Goal: Task Accomplishment & Management: Manage account settings

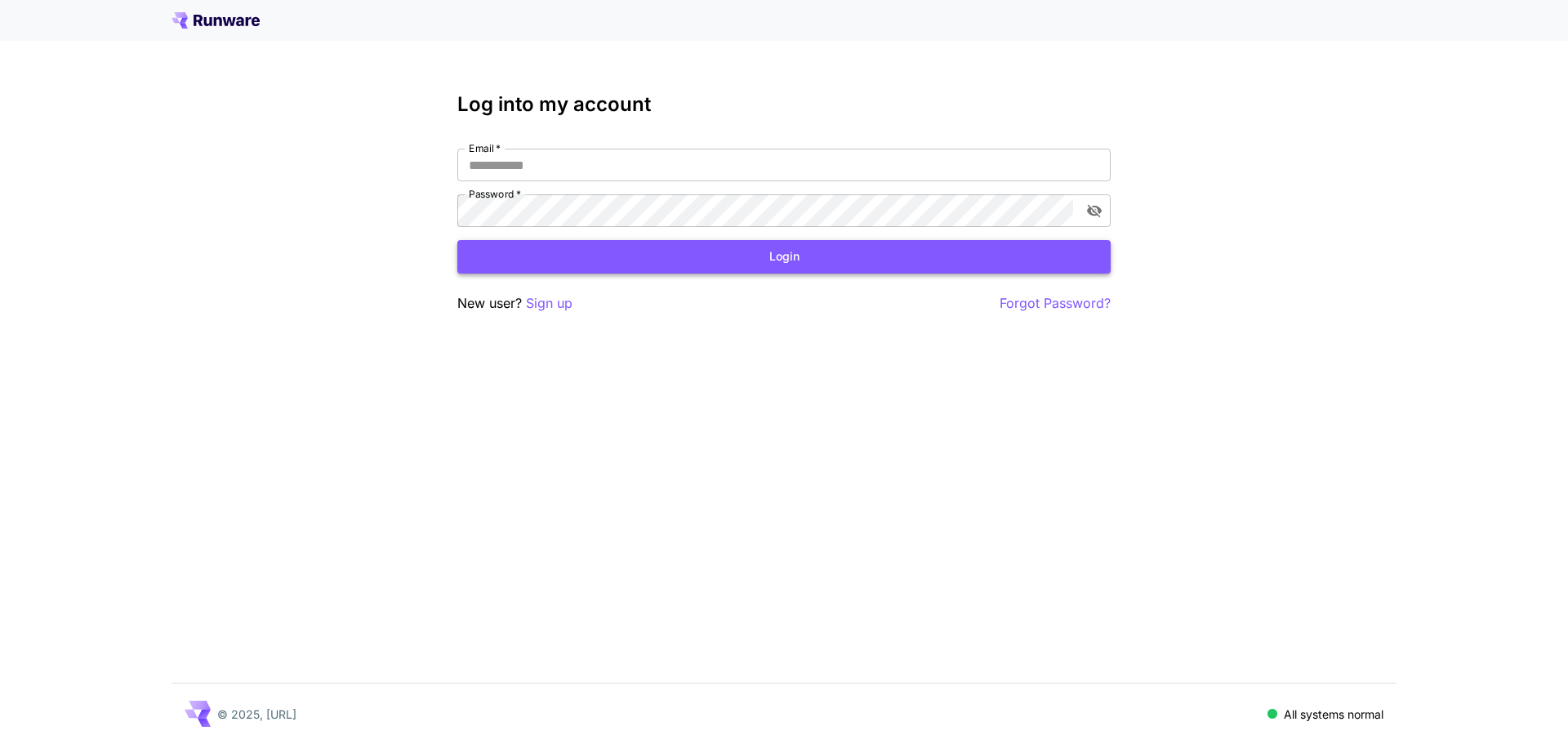
type input "**********"
click at [663, 262] on button "Login" at bounding box center [784, 257] width 653 height 34
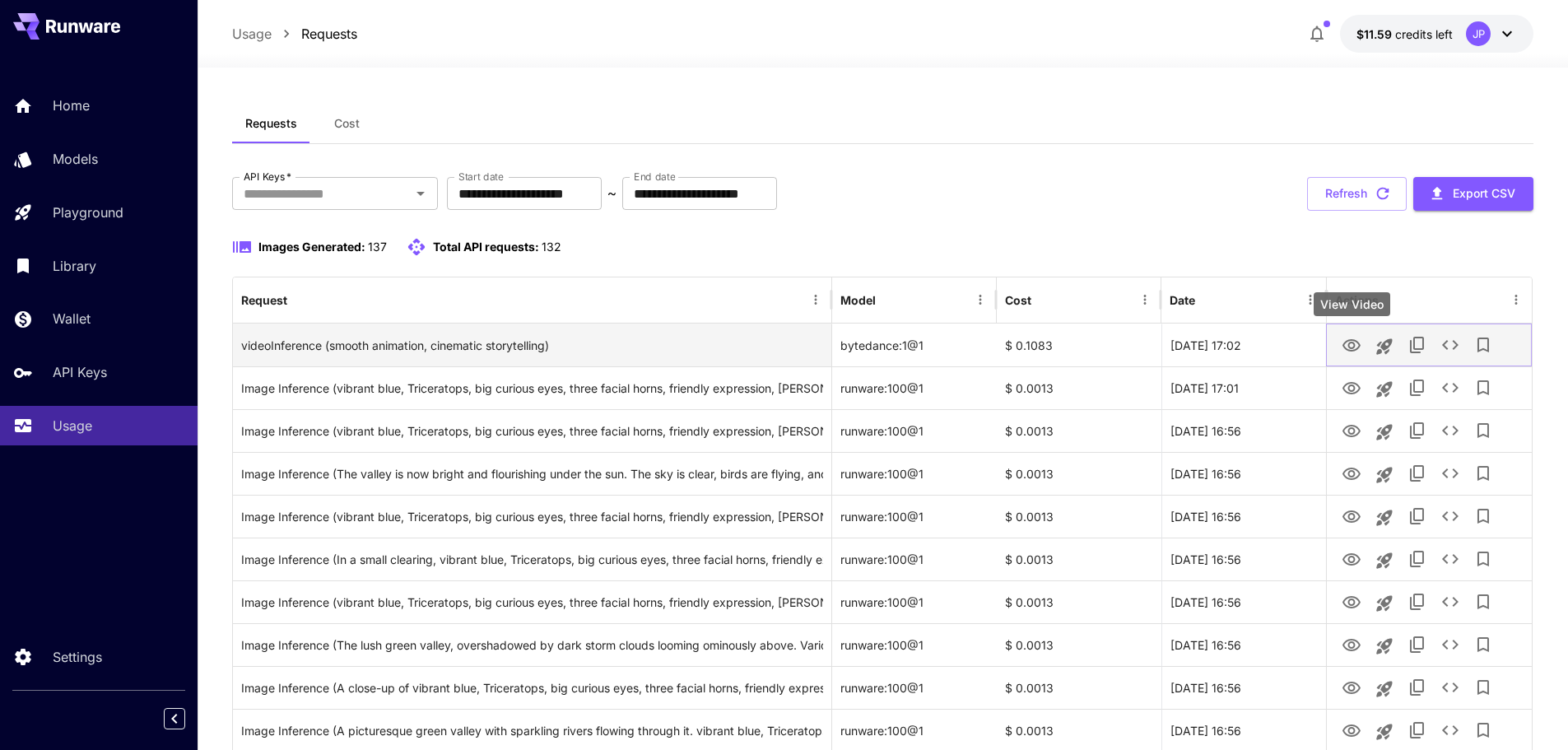
click at [1355, 349] on icon "View Video" at bounding box center [1351, 346] width 20 height 20
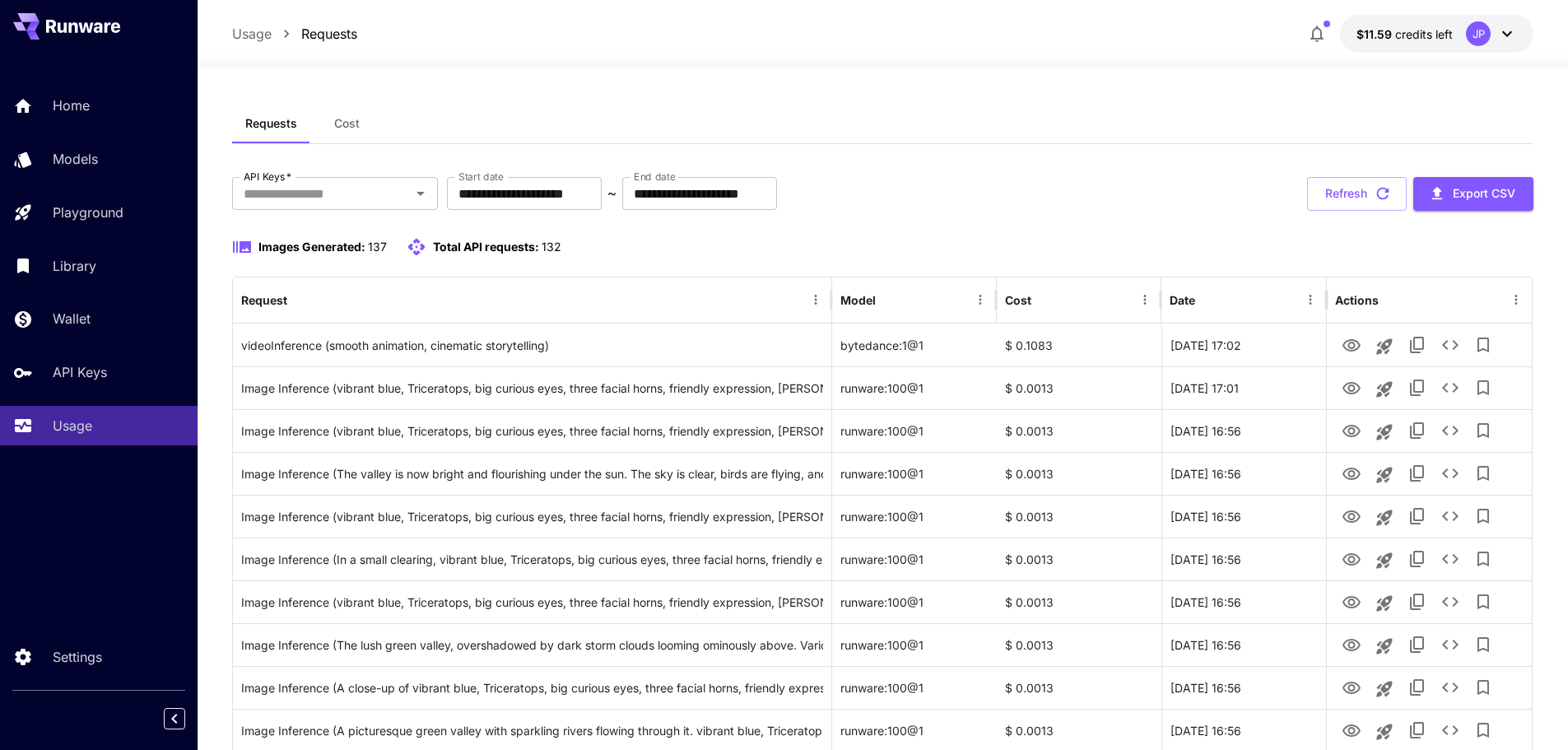
click at [1064, 177] on div "**********" at bounding box center [883, 193] width 1301 height 34
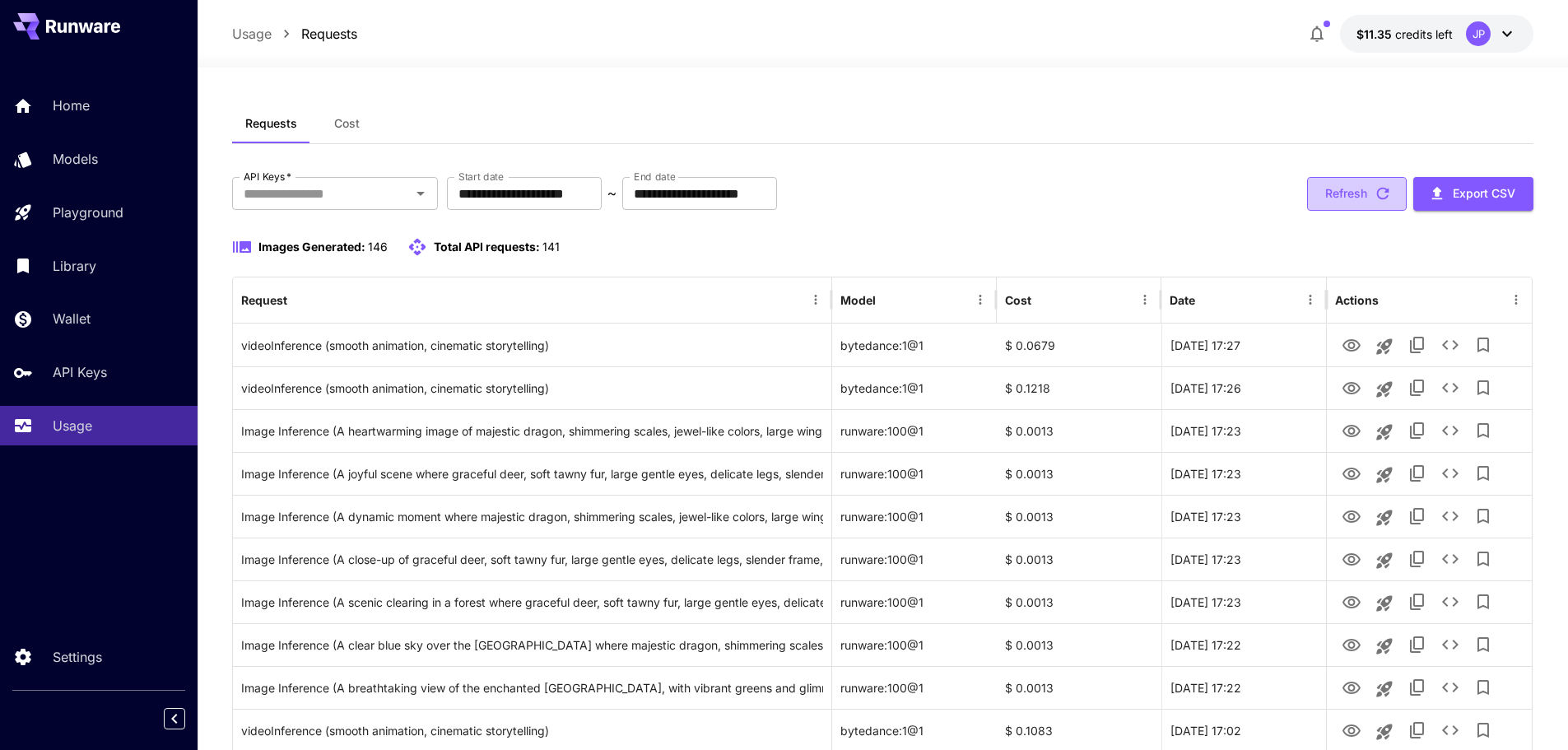
click at [1388, 195] on icon "button" at bounding box center [1382, 193] width 19 height 19
click at [1381, 196] on icon "button" at bounding box center [1382, 193] width 19 height 19
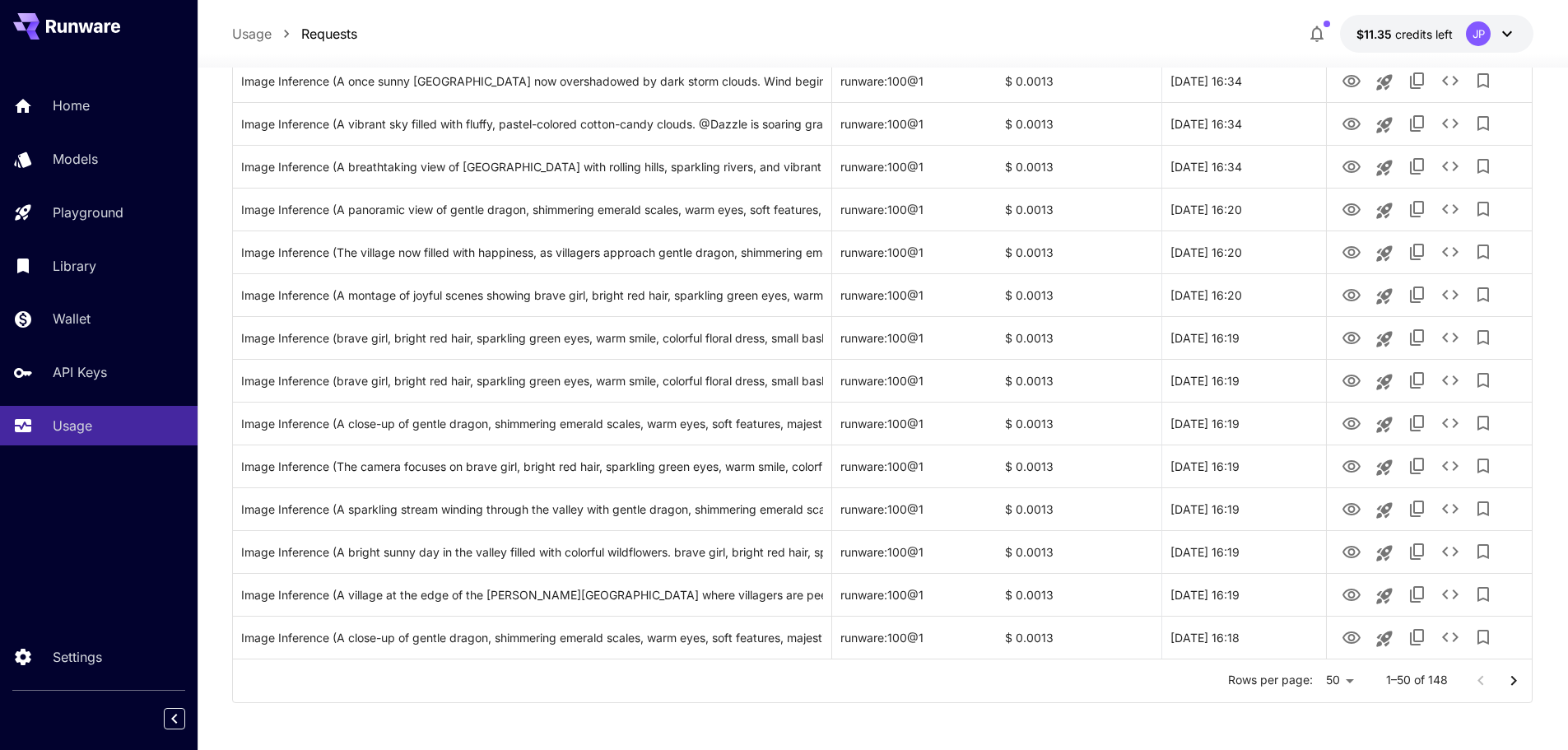
scroll to position [1808, 0]
click at [1517, 674] on icon "Go to next page" at bounding box center [1513, 678] width 20 height 20
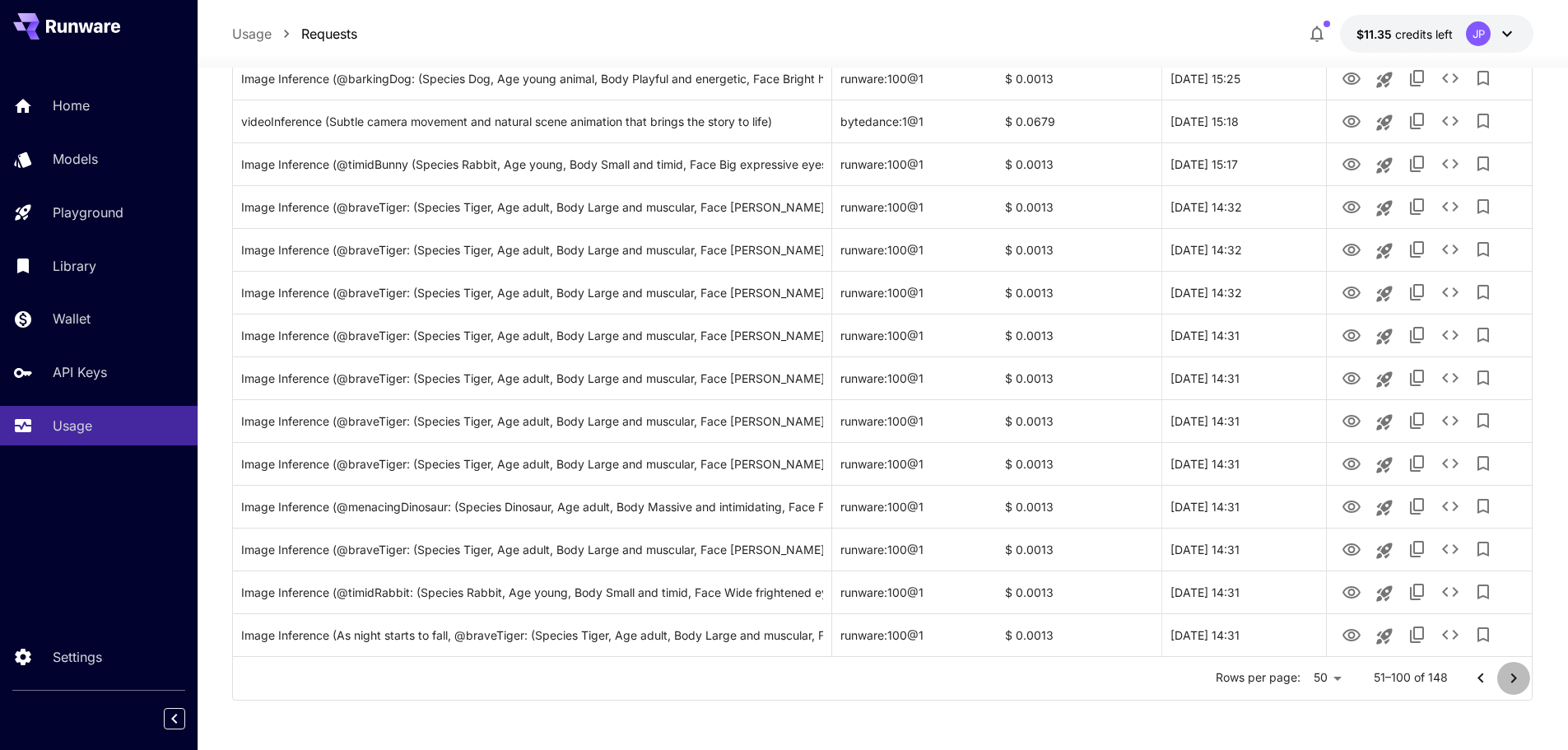
click at [1511, 682] on icon "Go to next page" at bounding box center [1513, 678] width 6 height 10
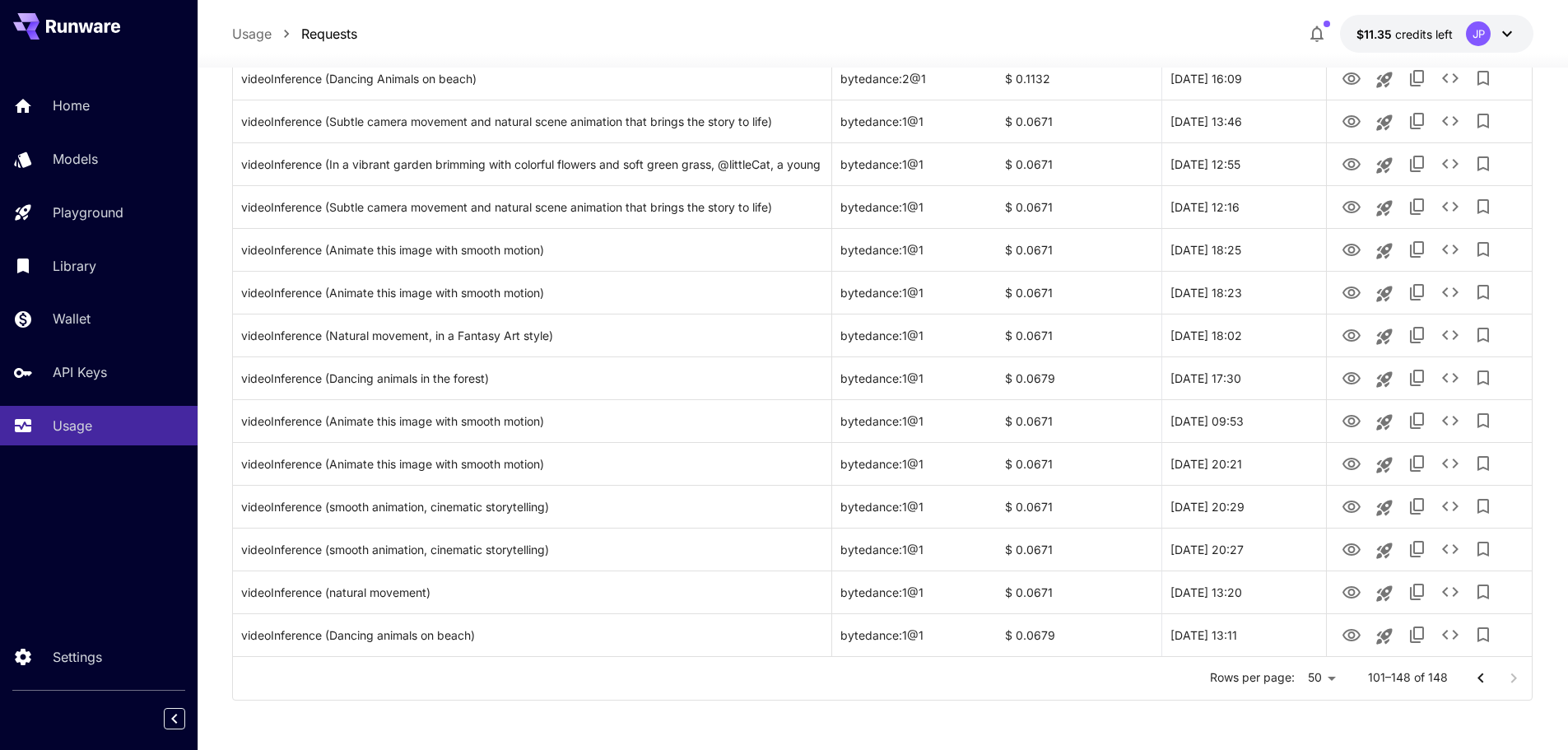
scroll to position [1722, 0]
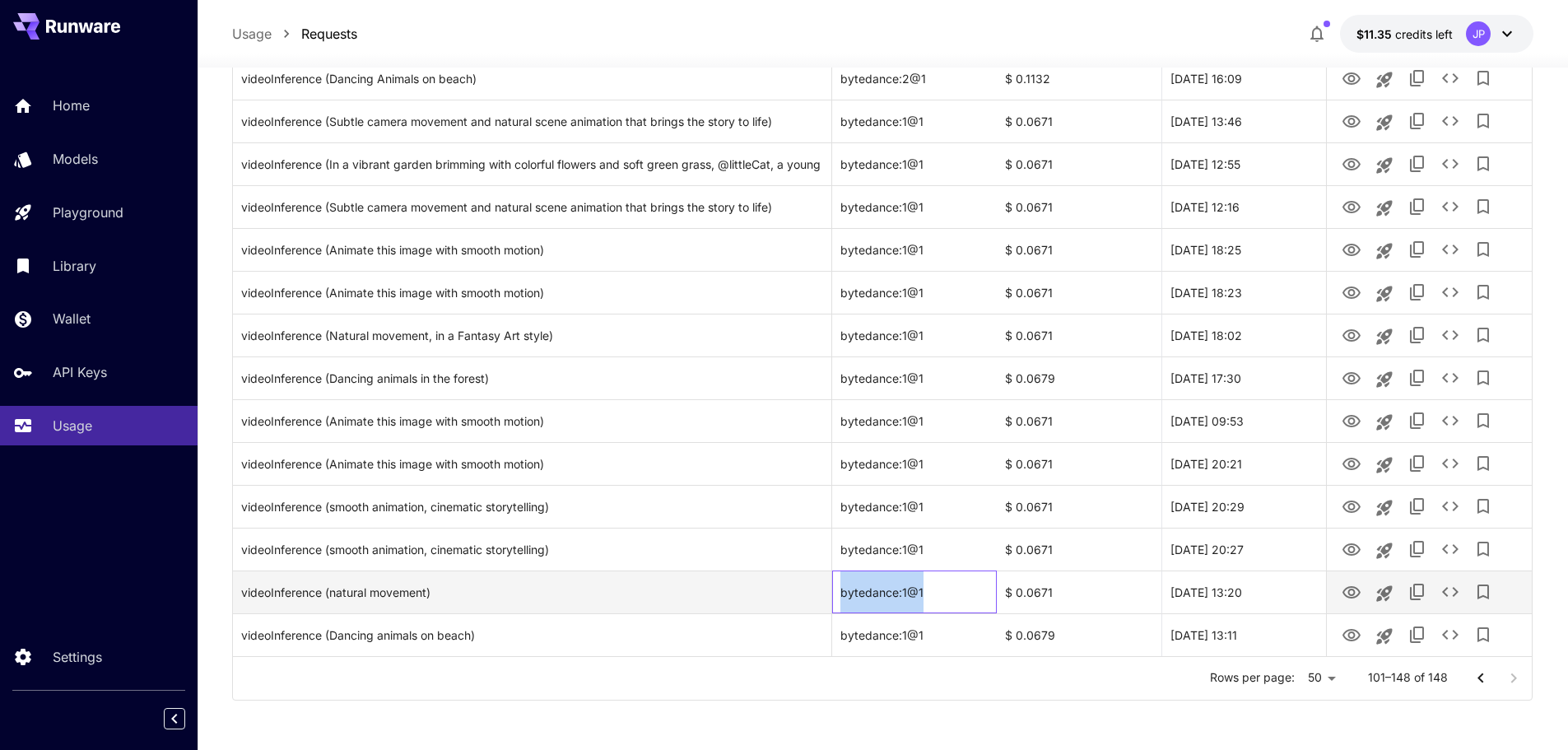
drag, startPoint x: 839, startPoint y: 595, endPoint x: 931, endPoint y: 597, distance: 92.0
click at [931, 597] on div "bytedance:1@1" at bounding box center [914, 592] width 165 height 43
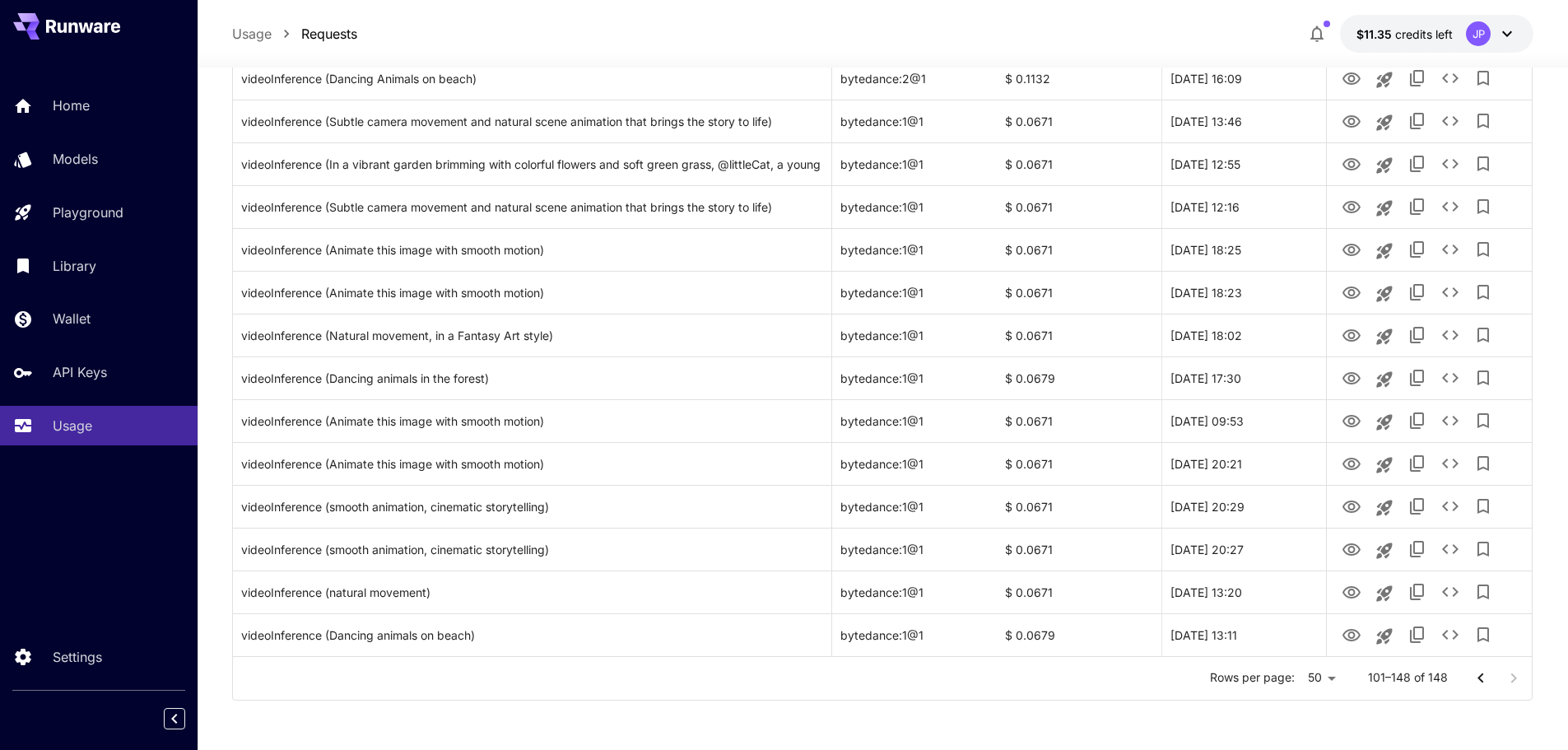
click at [1002, 689] on div "Rows per page: 50 ** 101–148 of 148" at bounding box center [883, 679] width 1299 height 43
click at [1470, 681] on icon "Go to previous page" at bounding box center [1480, 678] width 20 height 20
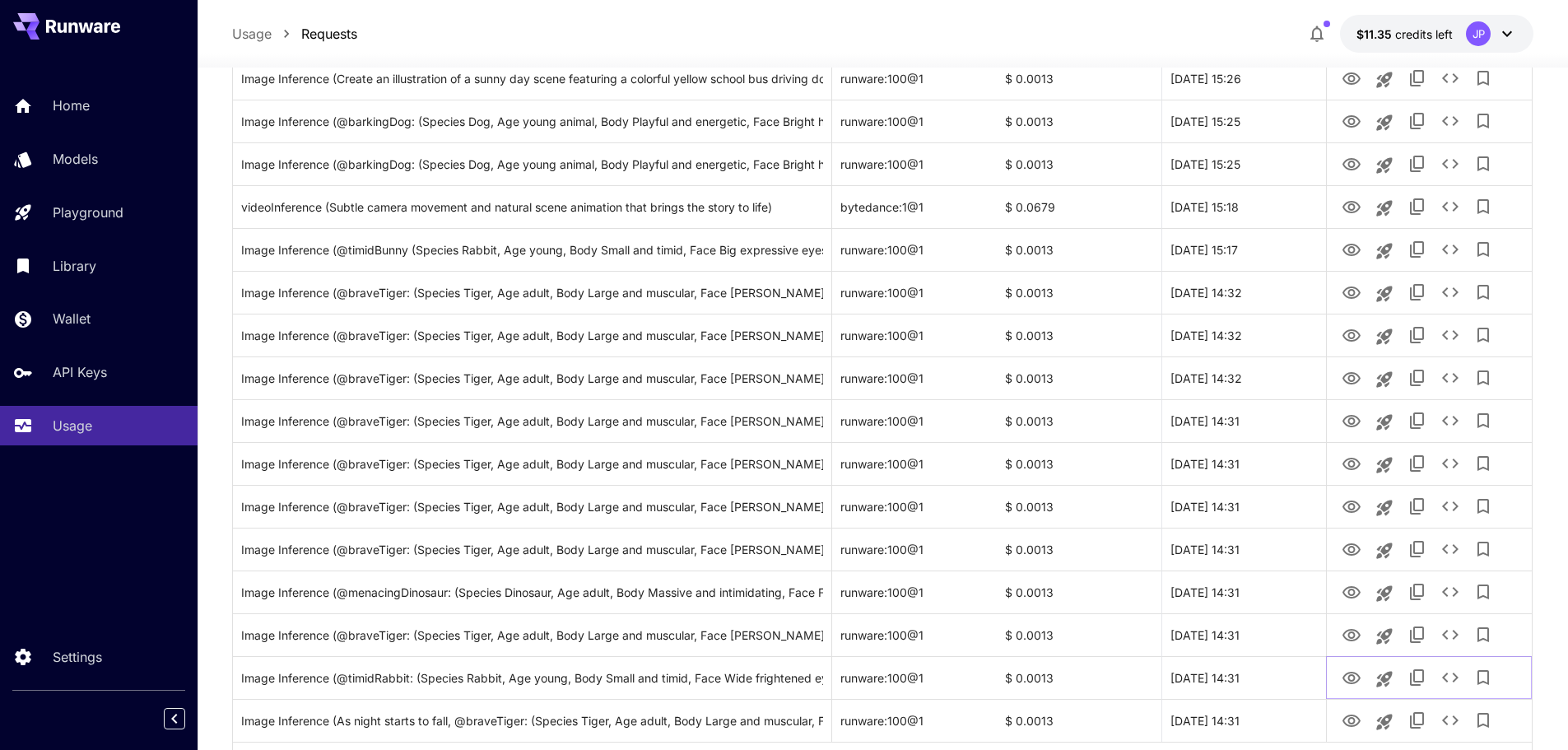
click at [1474, 680] on icon "Add to library" at bounding box center [1483, 678] width 20 height 20
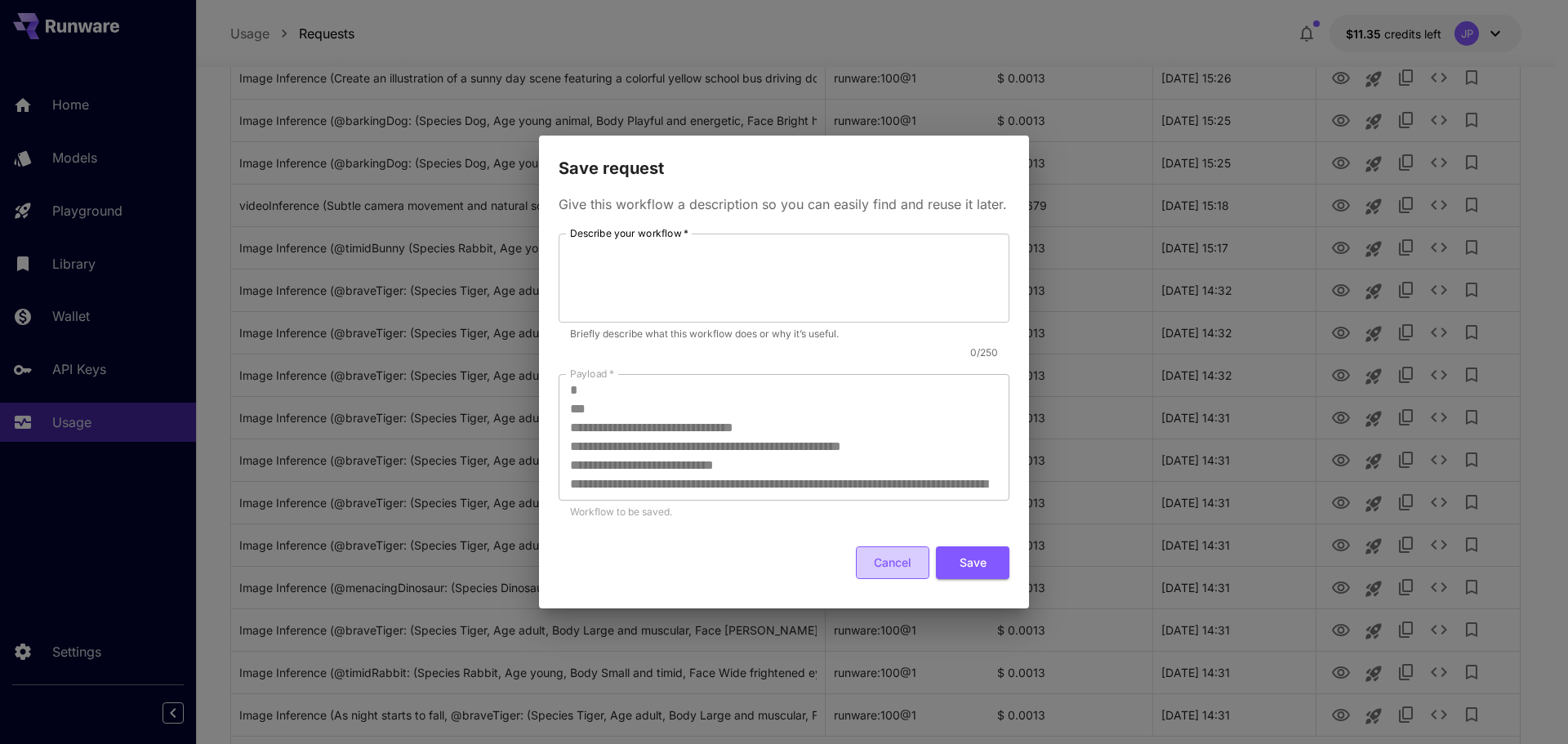
click at [889, 564] on button "Cancel" at bounding box center [893, 563] width 74 height 34
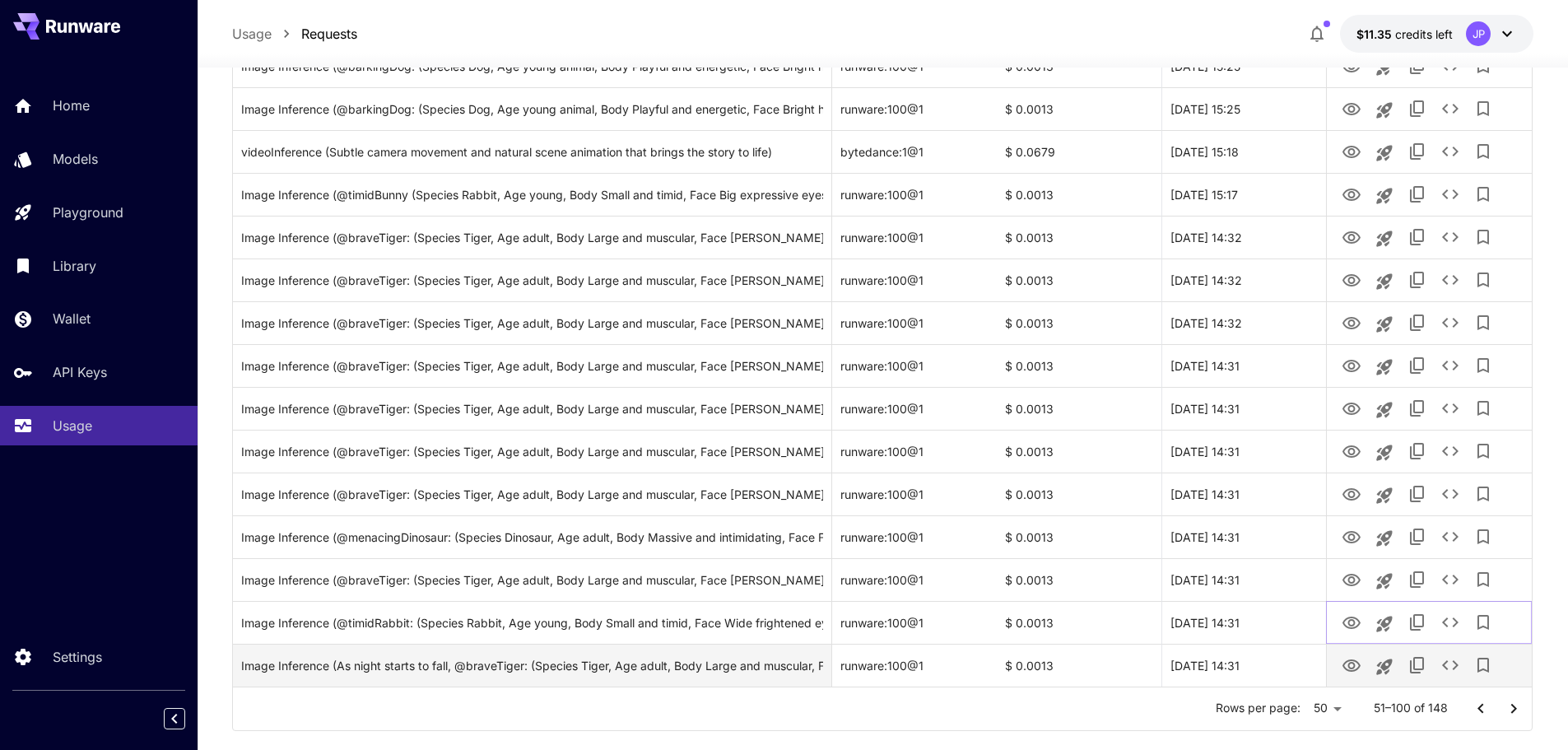
scroll to position [1808, 0]
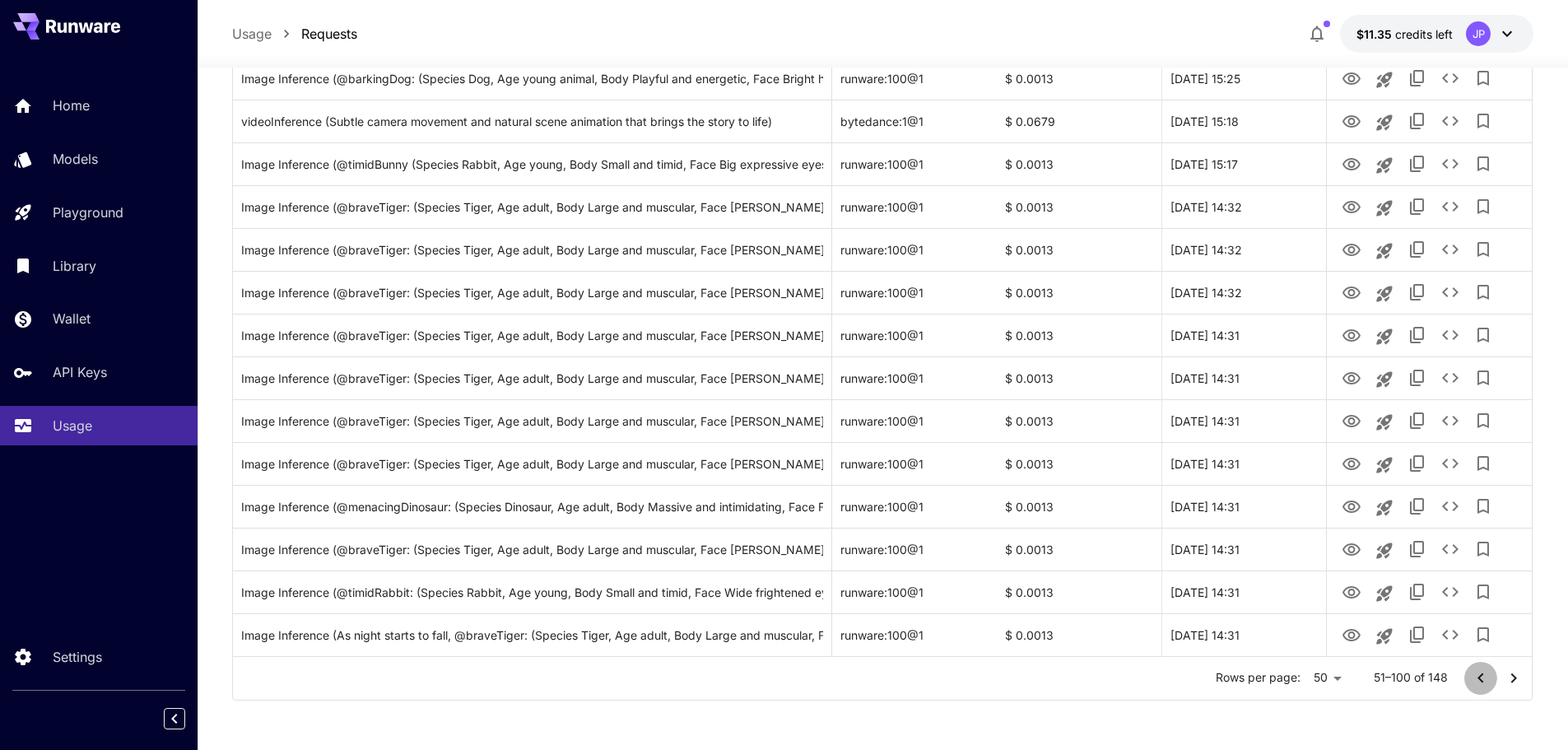
click at [1474, 683] on icon "Go to previous page" at bounding box center [1480, 678] width 20 height 20
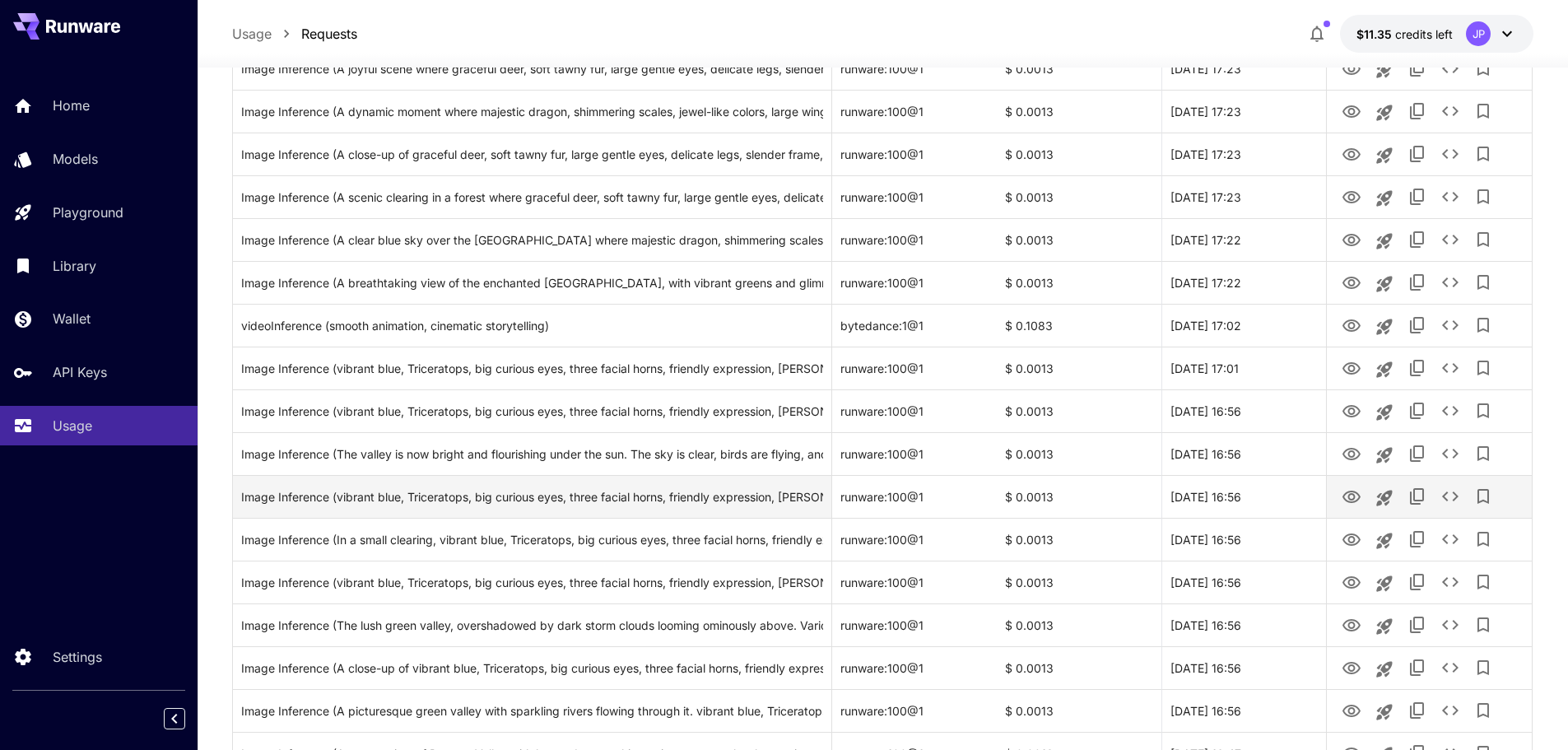
scroll to position [79, 0]
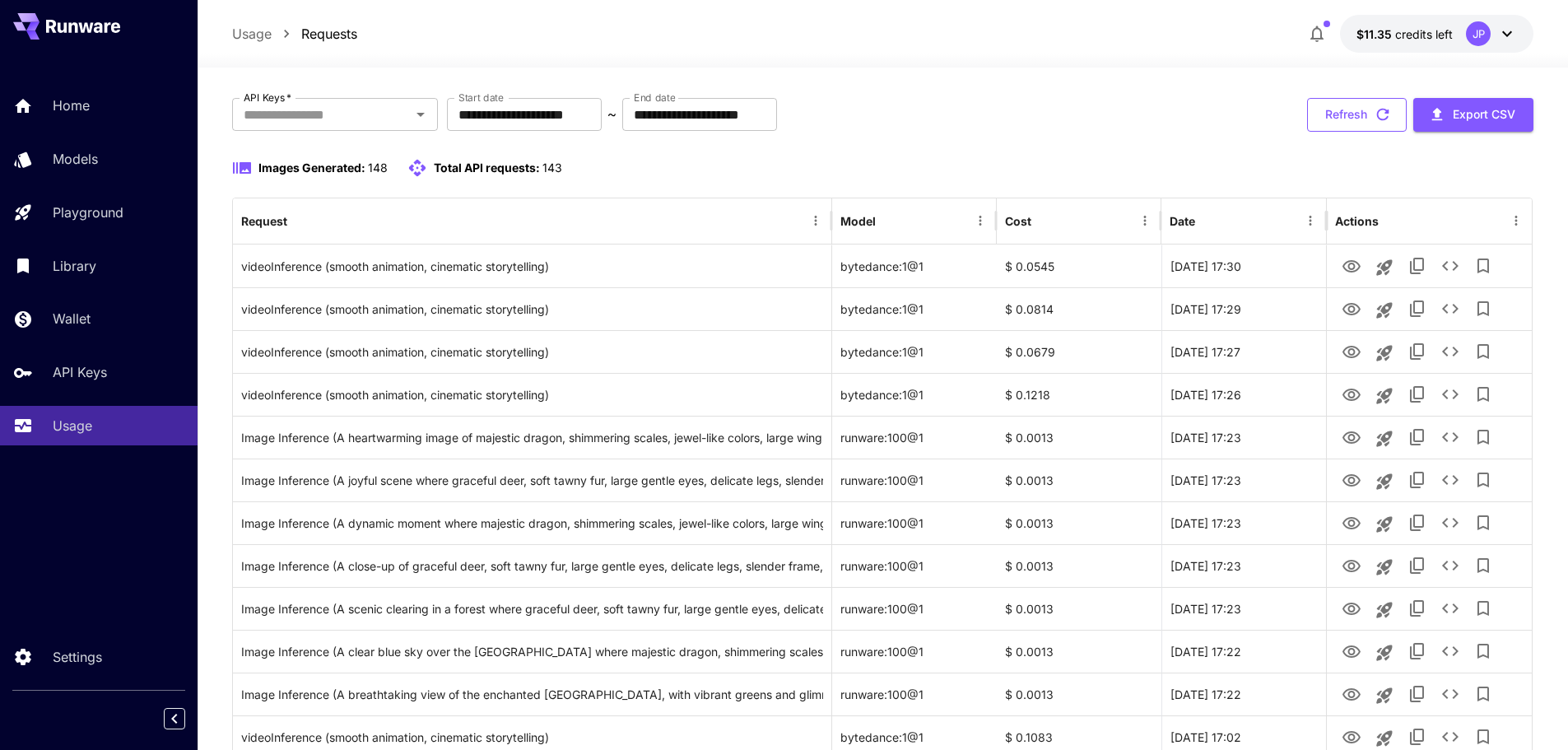
click at [1363, 116] on button "Refresh" at bounding box center [1356, 114] width 100 height 34
